Goal: Task Accomplishment & Management: Manage account settings

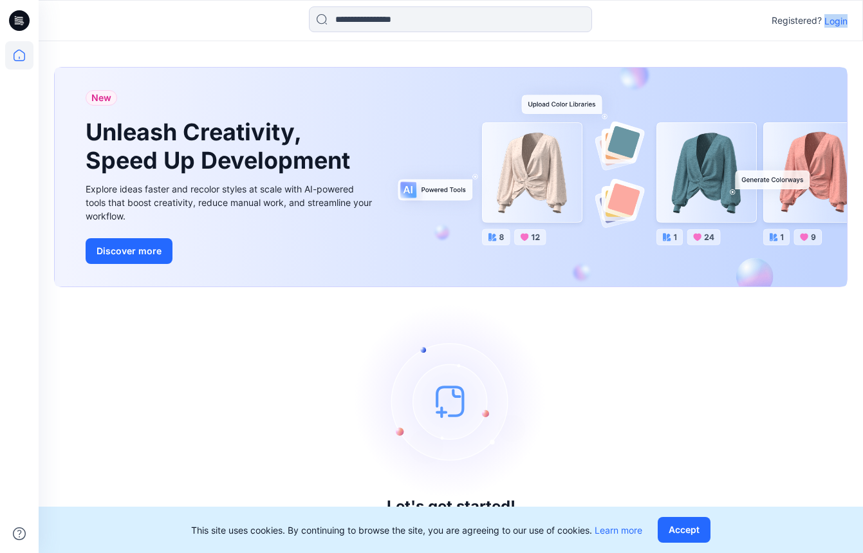
click at [827, 24] on div "Registered? Login" at bounding box center [809, 20] width 76 height 15
click at [827, 23] on p "Login" at bounding box center [835, 21] width 23 height 14
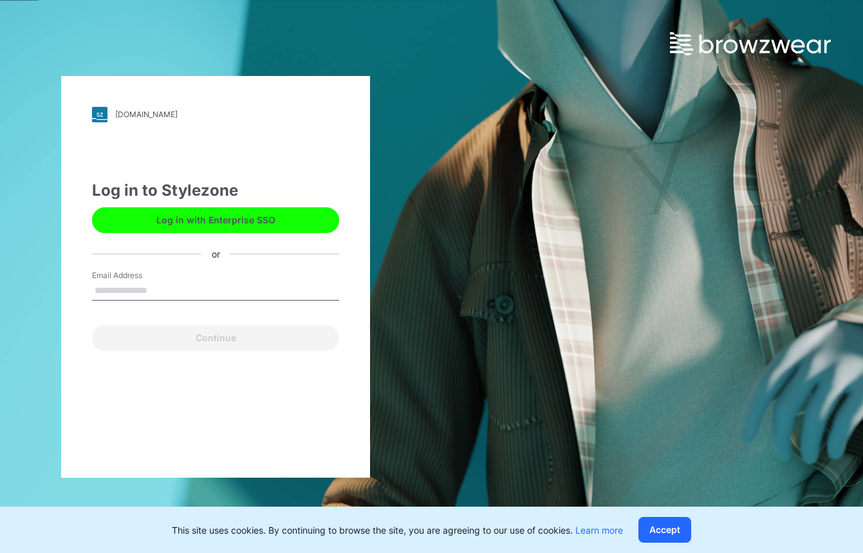
click at [105, 292] on input "Email Address" at bounding box center [215, 290] width 247 height 19
type input "**********"
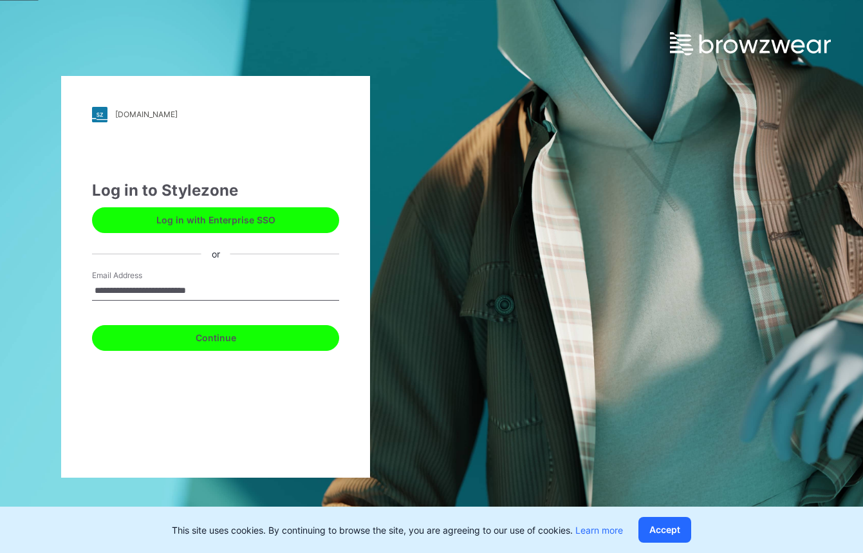
click at [159, 336] on button "Continue" at bounding box center [215, 338] width 247 height 26
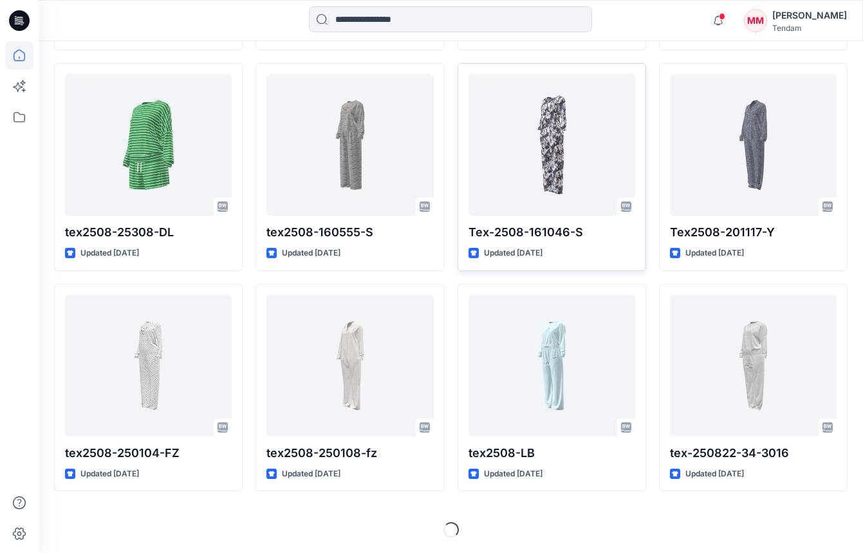
scroll to position [594, 0]
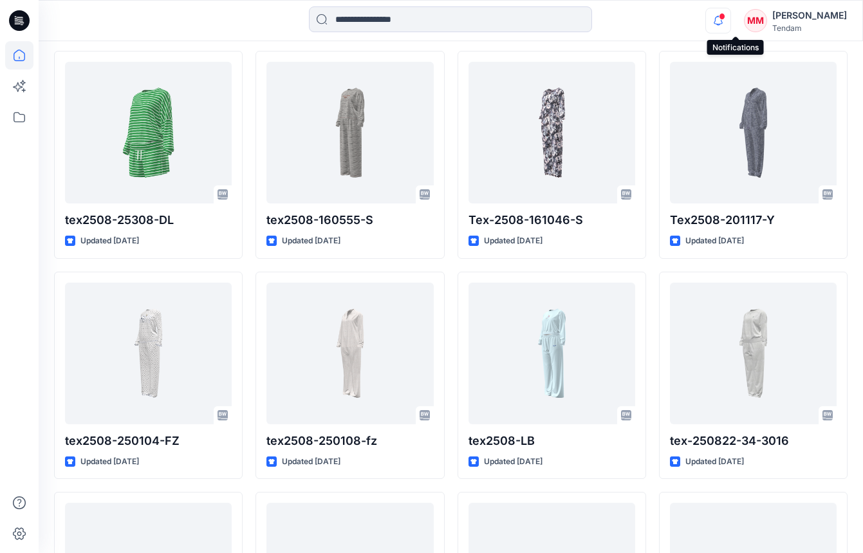
click at [730, 21] on icon "button" at bounding box center [718, 21] width 24 height 26
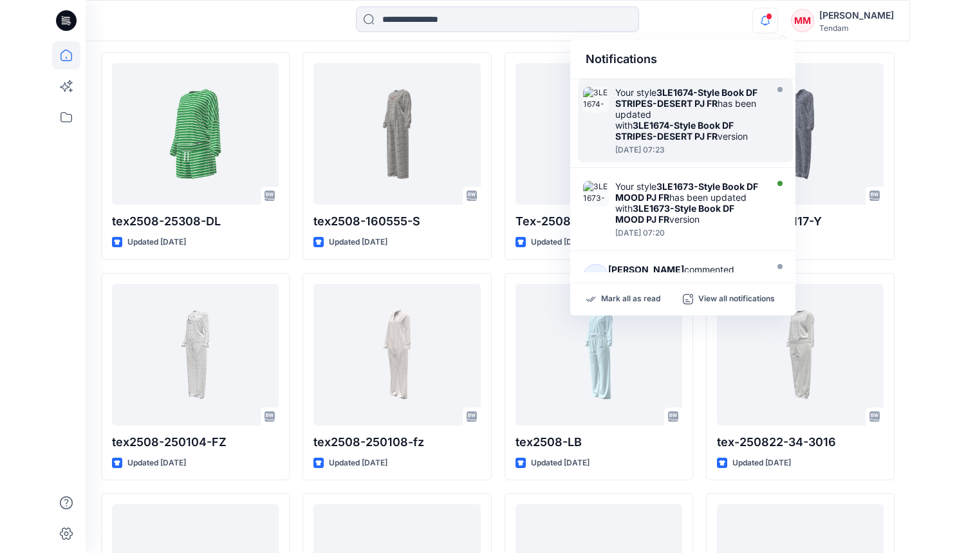
scroll to position [592, 0]
